Goal: Communication & Community: Participate in discussion

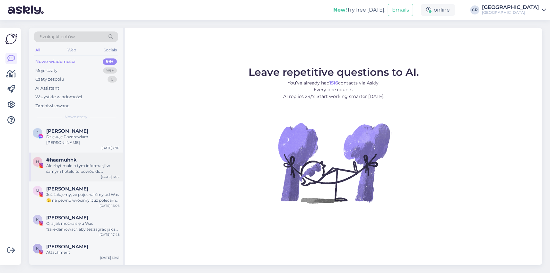
click at [89, 157] on div "#haamuhhk" at bounding box center [82, 160] width 73 height 6
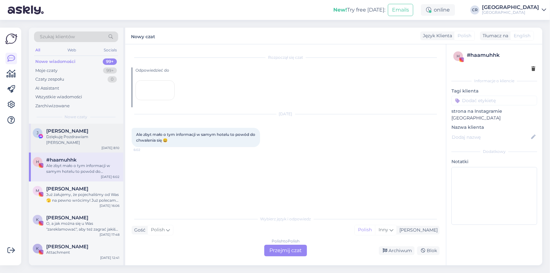
click at [88, 141] on div "J [PERSON_NAME] Dziękuję Pozdrawiam [PERSON_NAME] [DATE] 8:10" at bounding box center [76, 138] width 94 height 29
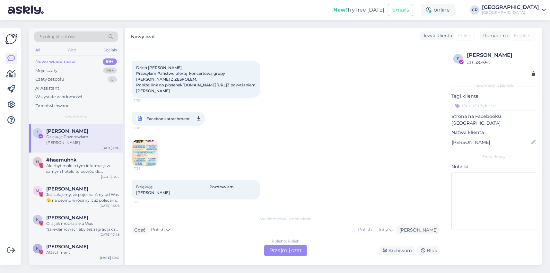
scroll to position [47, 0]
click at [85, 60] on div "Nowe wiadomości 99+" at bounding box center [76, 61] width 84 height 9
click at [52, 71] on div "Moje czaty" at bounding box center [46, 70] width 22 height 6
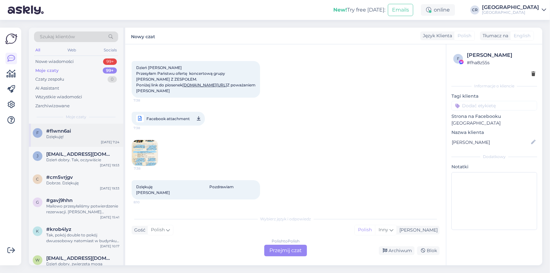
click at [80, 131] on div "#flwnn6ai" at bounding box center [82, 131] width 73 height 6
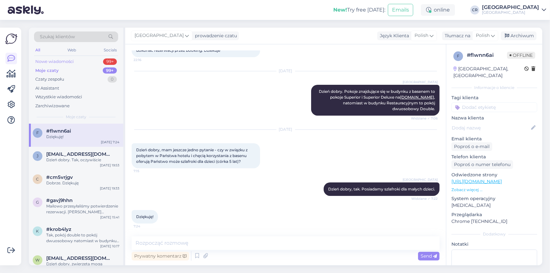
click at [62, 60] on div "Nowe wiadomości" at bounding box center [54, 61] width 39 height 6
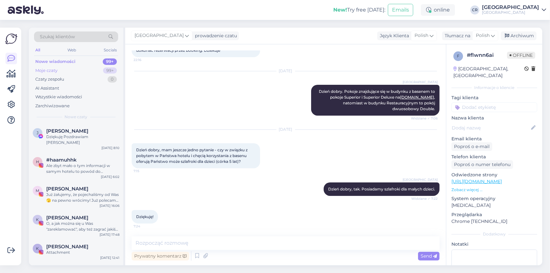
click at [47, 72] on div "Moje czaty" at bounding box center [46, 70] width 22 height 6
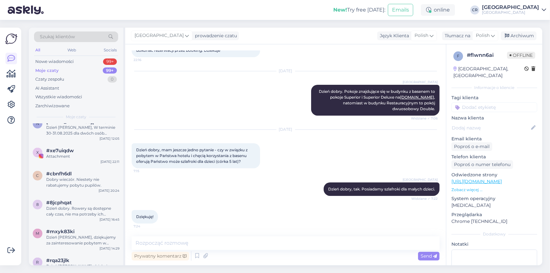
scroll to position [297, 0]
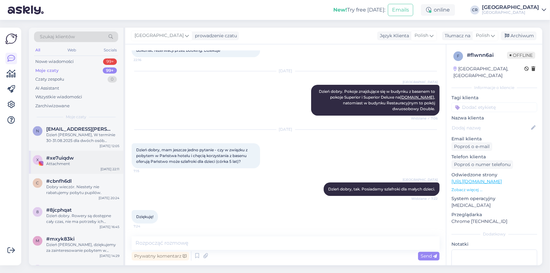
click at [70, 168] on div "x #xe7uiqdw Attachment [DATE] 22:11" at bounding box center [76, 162] width 94 height 23
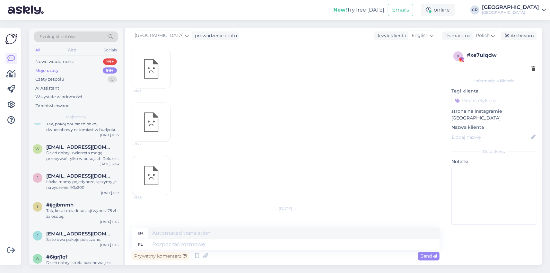
scroll to position [0, 0]
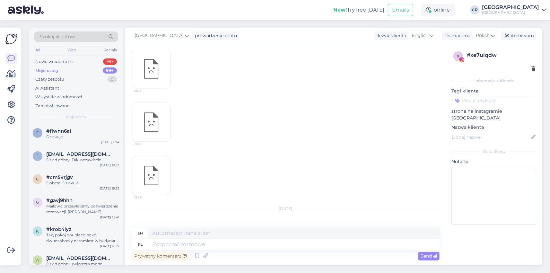
click at [74, 141] on div "f #flwnn6ai Dziękuję! [DATE] 7:24" at bounding box center [76, 135] width 94 height 23
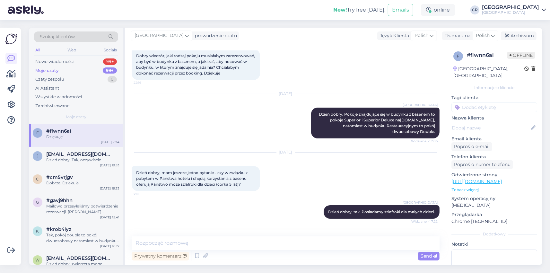
scroll to position [21, 0]
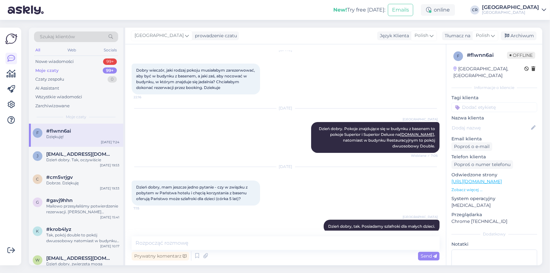
click at [58, 69] on div "Moje czaty" at bounding box center [46, 70] width 23 height 6
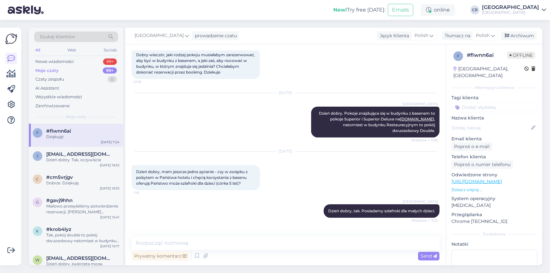
scroll to position [37, 0]
